Goal: Task Accomplishment & Management: Use online tool/utility

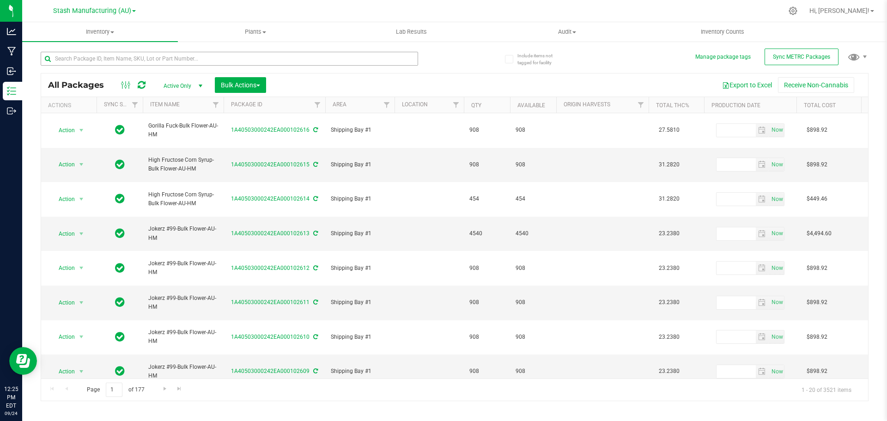
click at [116, 57] on input "text" at bounding box center [230, 59] width 378 height 14
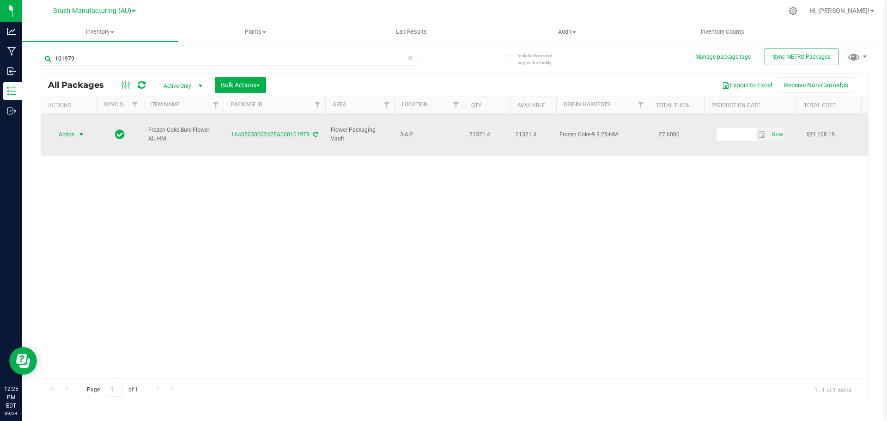
type input "101979"
click at [73, 128] on span "Action" at bounding box center [62, 134] width 25 height 13
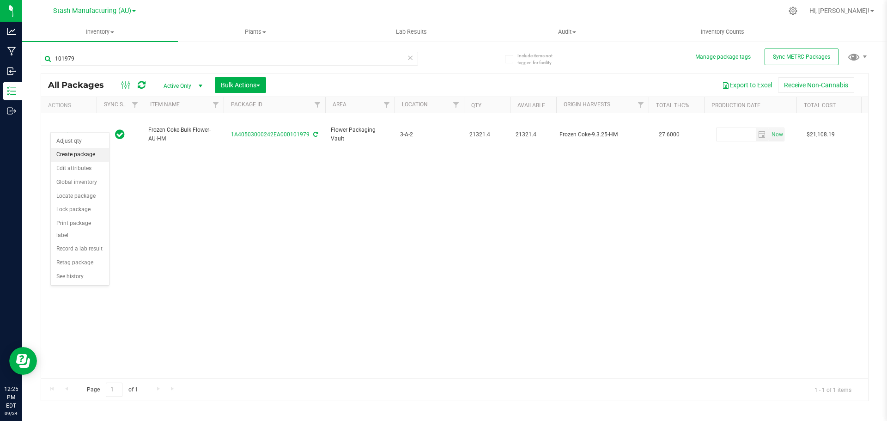
click at [74, 155] on li "Create package" at bounding box center [80, 155] width 58 height 14
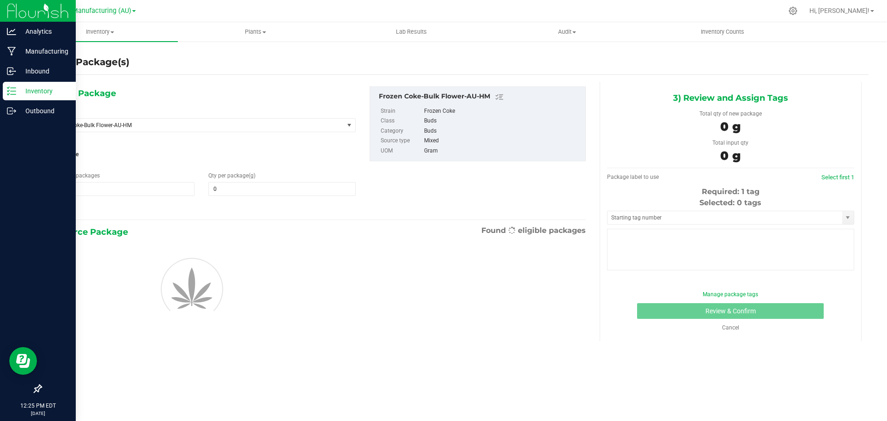
type input "0.0000"
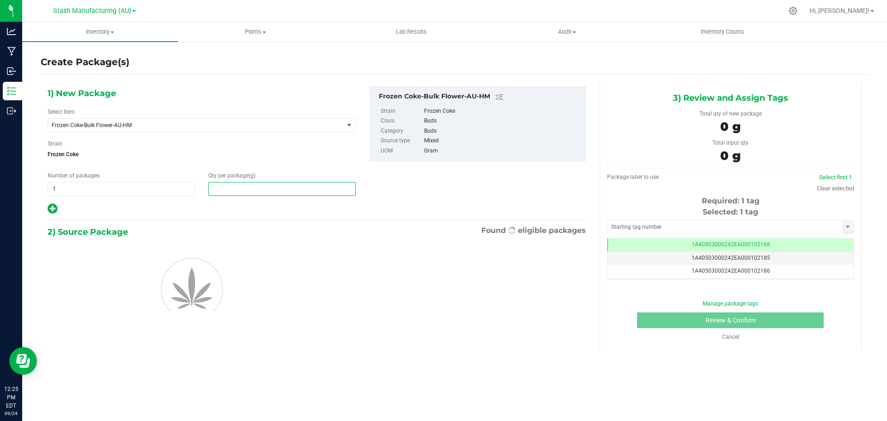
click at [293, 190] on span at bounding box center [281, 189] width 147 height 14
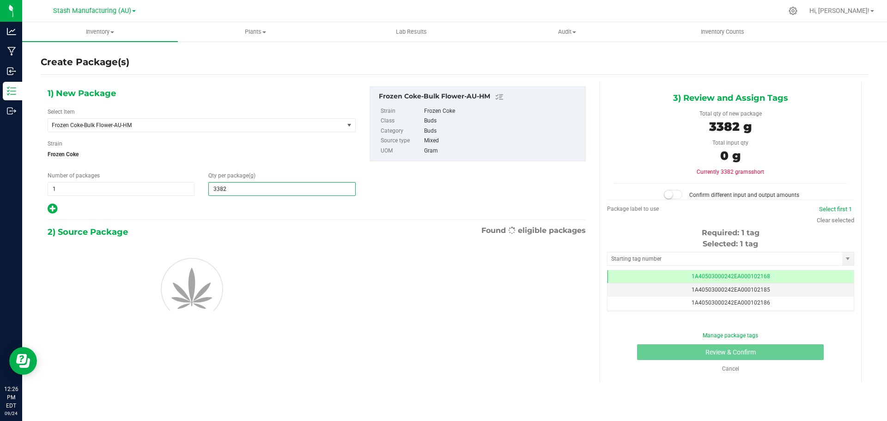
type input "33823"
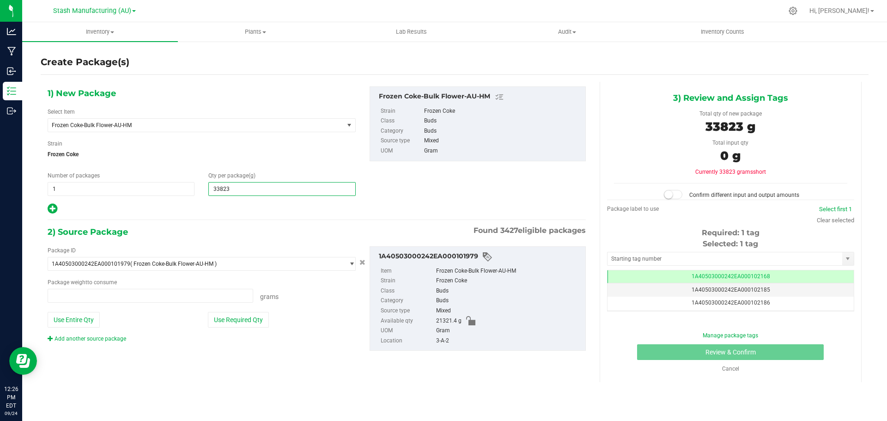
type input "0.0000 g"
type input "338230"
type input "338,230.0000"
click at [264, 326] on button "Use Required Qty" at bounding box center [238, 320] width 61 height 16
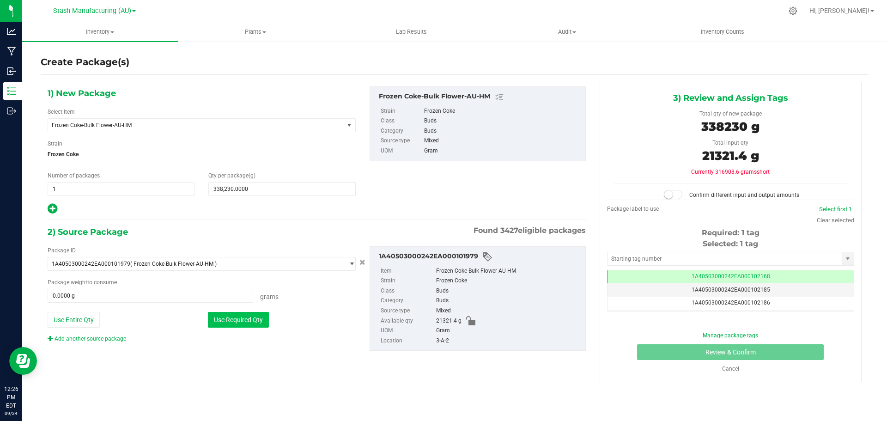
type input "21321.4000 g"
click at [746, 252] on input "text" at bounding box center [725, 258] width 235 height 13
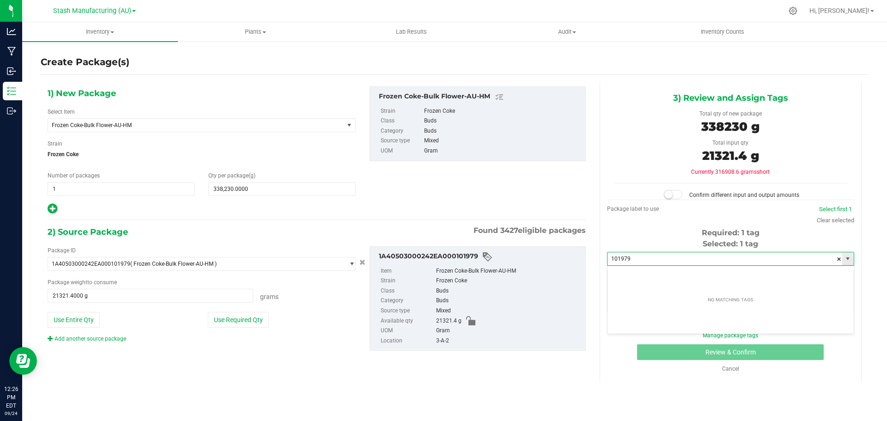
click at [682, 262] on input "101979" at bounding box center [725, 258] width 235 height 13
click at [640, 261] on input "101979" at bounding box center [725, 258] width 235 height 13
drag, startPoint x: 645, startPoint y: 259, endPoint x: 633, endPoint y: 261, distance: 12.6
click at [635, 260] on input "101979" at bounding box center [725, 258] width 235 height 13
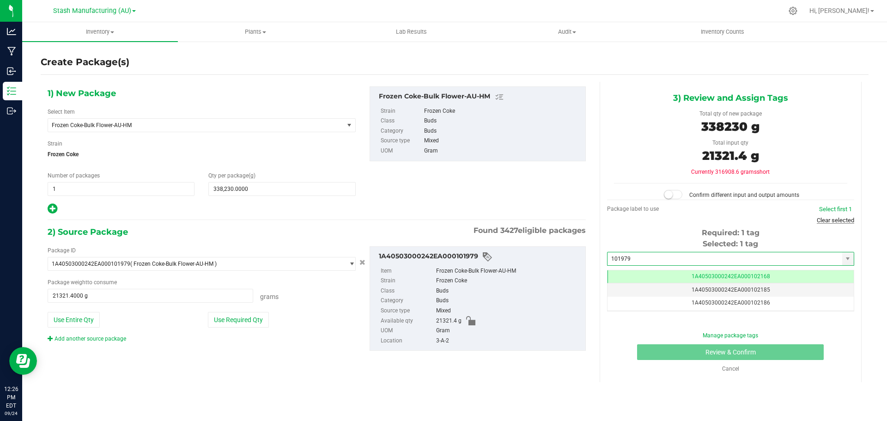
click at [831, 220] on link "Clear selected" at bounding box center [835, 220] width 37 height 7
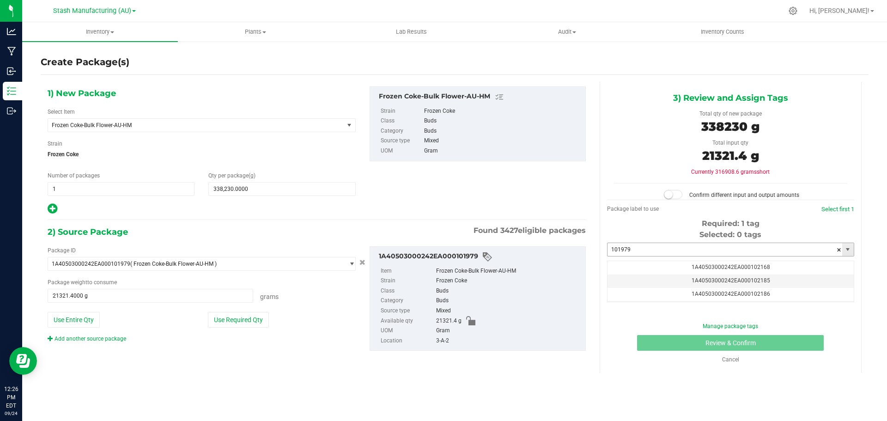
click at [691, 253] on input "101979" at bounding box center [725, 249] width 235 height 13
click at [676, 262] on li "1A40503000242EA000102168" at bounding box center [731, 265] width 246 height 14
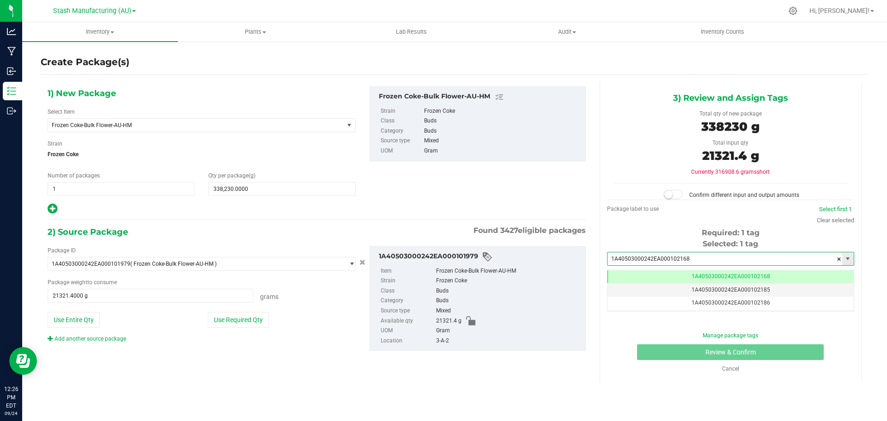
scroll to position [0, 0]
type input "1A40503000242EA000102168"
click at [240, 314] on button "Use Required Qty" at bounding box center [238, 320] width 61 height 16
click at [288, 193] on span "338,230.0000 338230" at bounding box center [281, 189] width 147 height 14
click at [288, 193] on input "338230" at bounding box center [282, 189] width 146 height 13
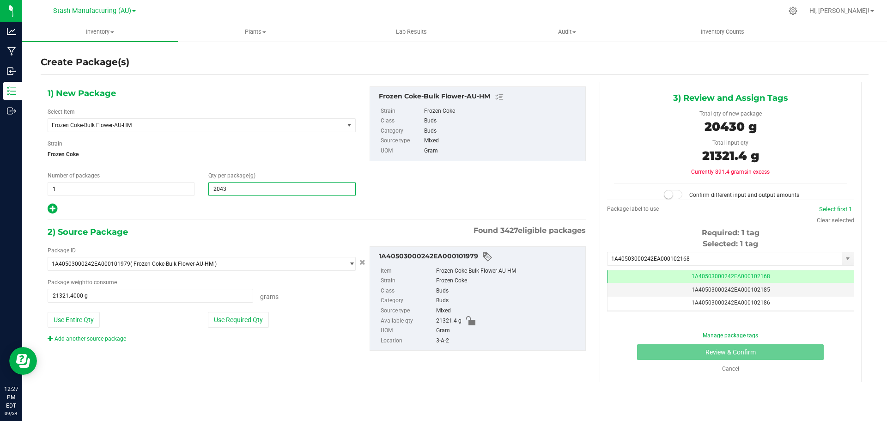
type input "20430"
type input "20,430.0000"
click at [233, 317] on button "Use Required Qty" at bounding box center [238, 320] width 61 height 16
type input "20430.0000 g"
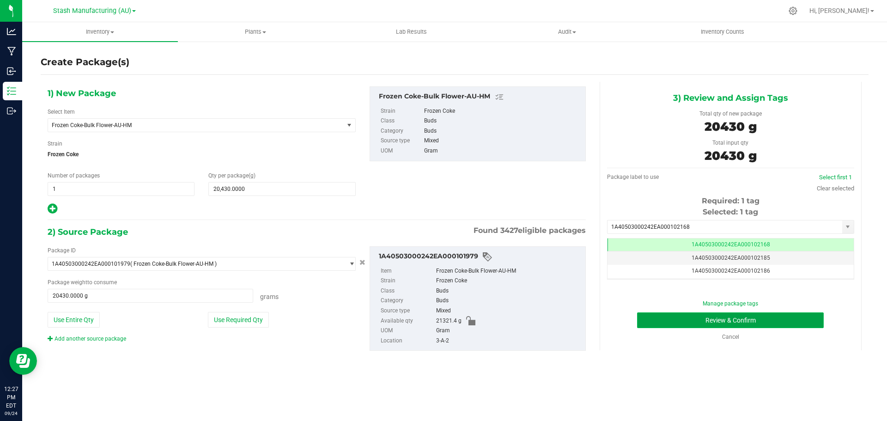
click at [770, 323] on button "Review & Confirm" at bounding box center [730, 320] width 187 height 16
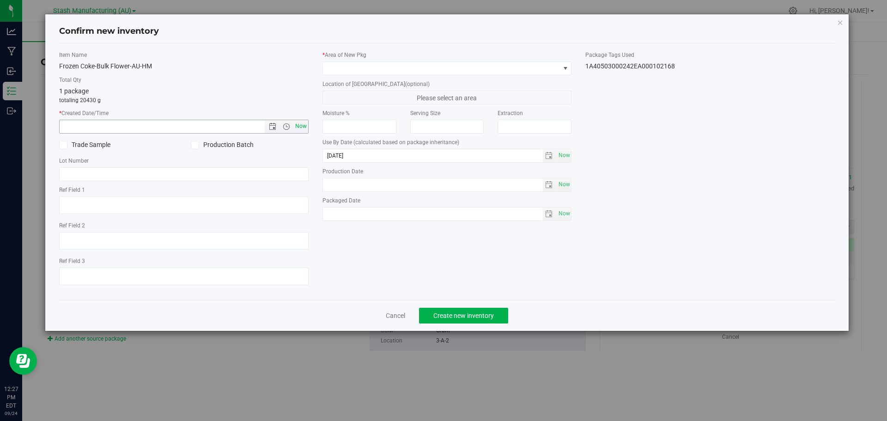
click at [300, 127] on span "Now" at bounding box center [301, 126] width 16 height 13
type input "[DATE] 12:27 PM"
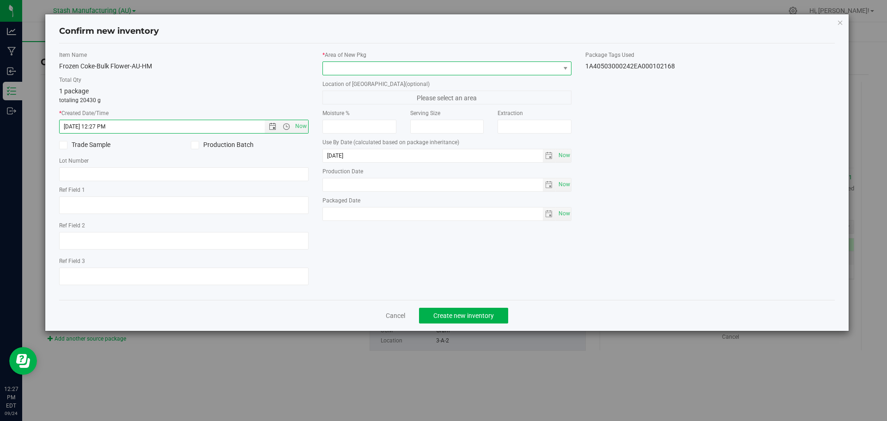
click at [355, 72] on span at bounding box center [441, 68] width 237 height 13
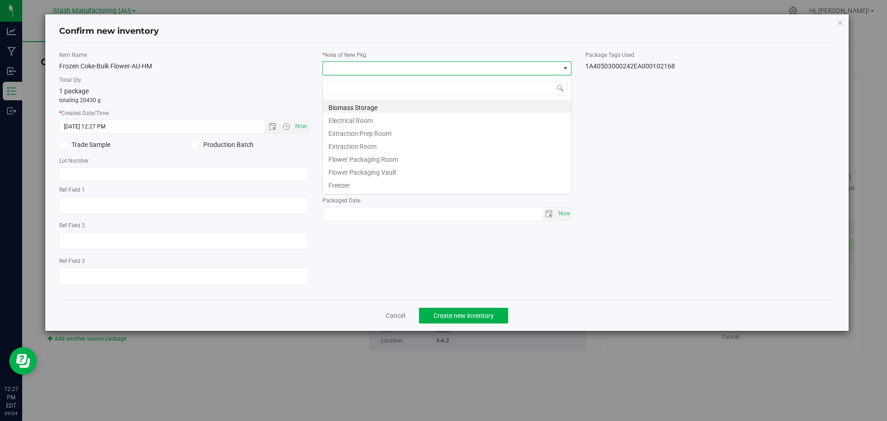
scroll to position [14, 250]
click at [361, 158] on li "Flower Packaging Room" at bounding box center [447, 158] width 249 height 13
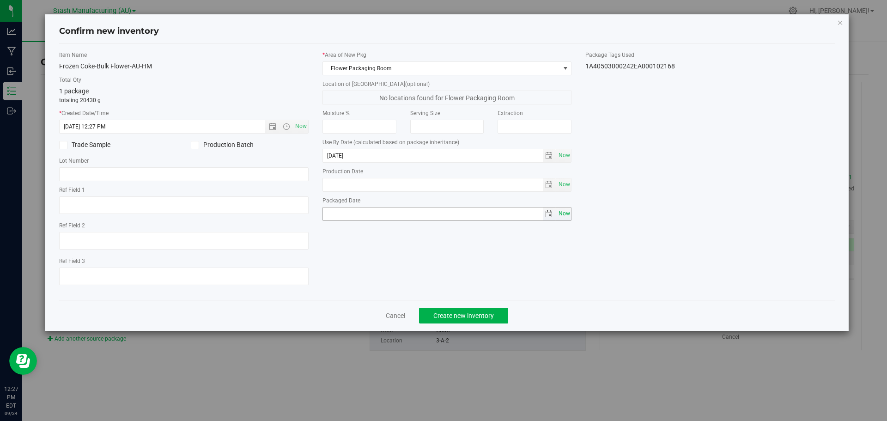
click at [557, 218] on span "Now" at bounding box center [564, 213] width 16 height 13
type input "[DATE]"
click at [491, 312] on span "Create new inventory" at bounding box center [464, 315] width 61 height 7
